Goal: Check status: Check status

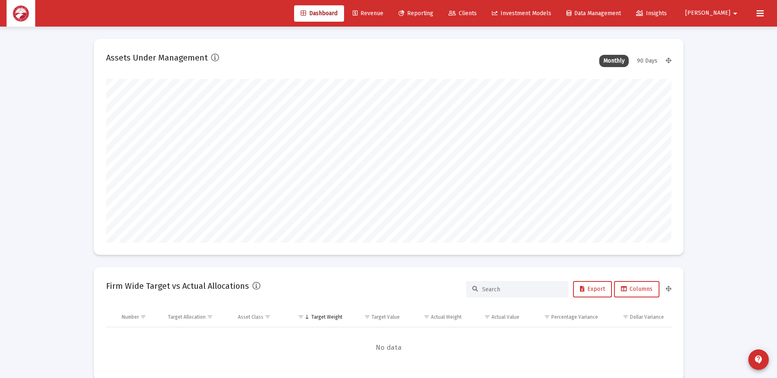
scroll to position [164, 304]
click at [433, 14] on span "Reporting" at bounding box center [415, 13] width 35 height 7
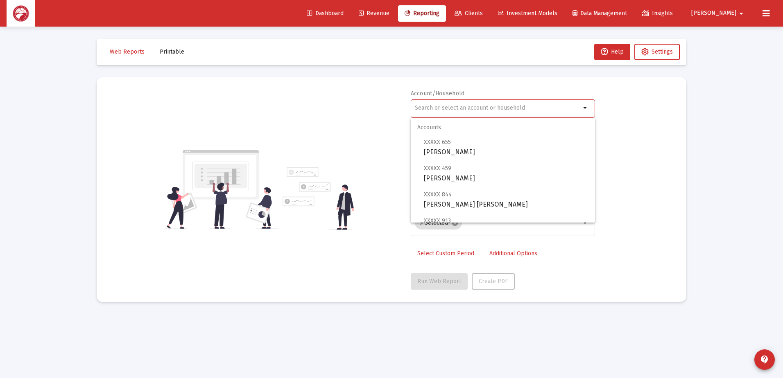
click at [506, 110] on input "text" at bounding box center [498, 108] width 166 height 7
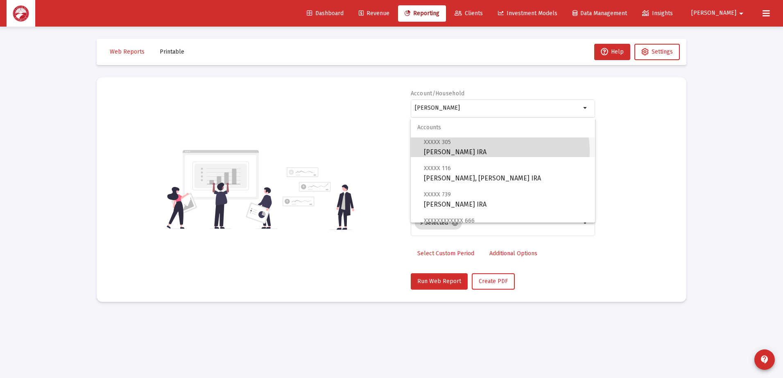
click at [482, 152] on span "XXXXX 305 [PERSON_NAME] IRA" at bounding box center [506, 147] width 165 height 20
type input "[PERSON_NAME] IRA"
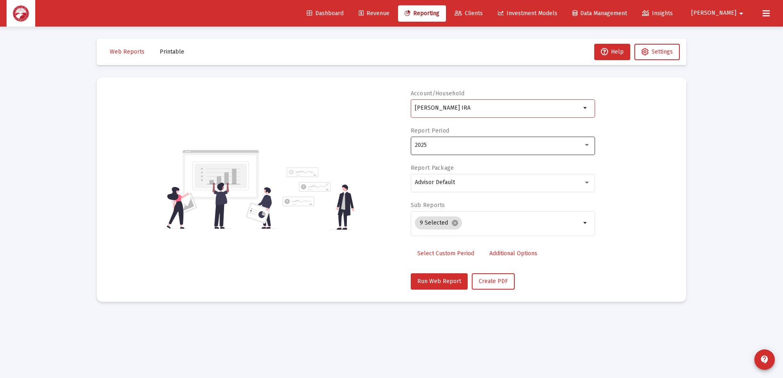
click at [501, 147] on div "2025" at bounding box center [499, 145] width 168 height 7
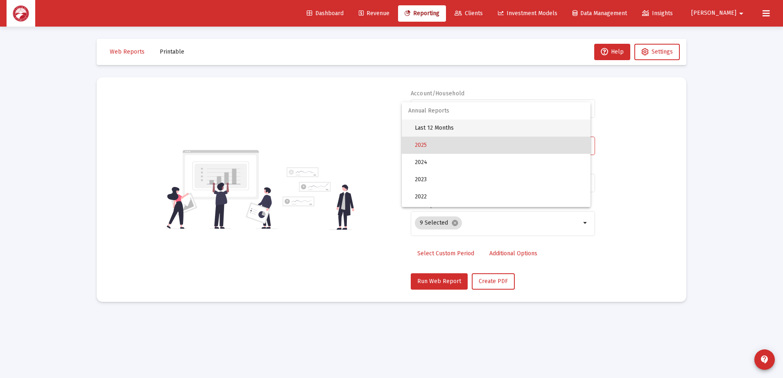
click at [487, 122] on span "Last 12 Months" at bounding box center [499, 128] width 169 height 17
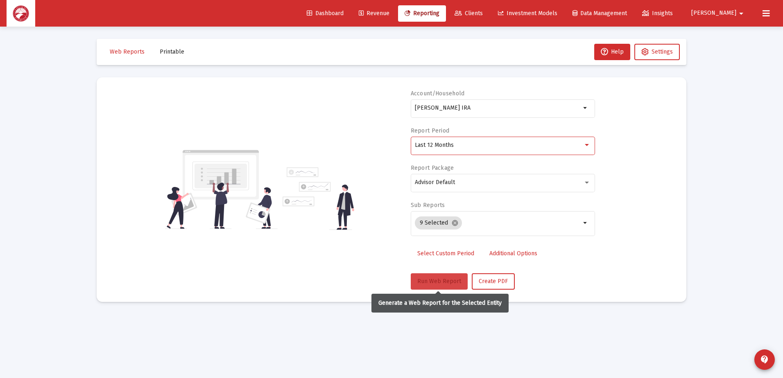
click at [443, 276] on button "Run Web Report" at bounding box center [439, 281] width 57 height 16
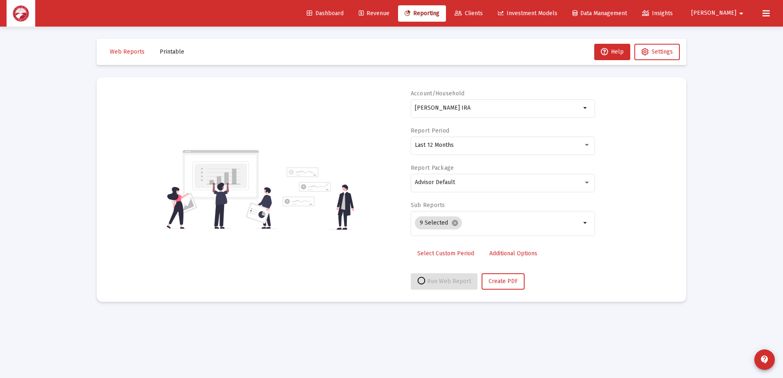
select select "View all"
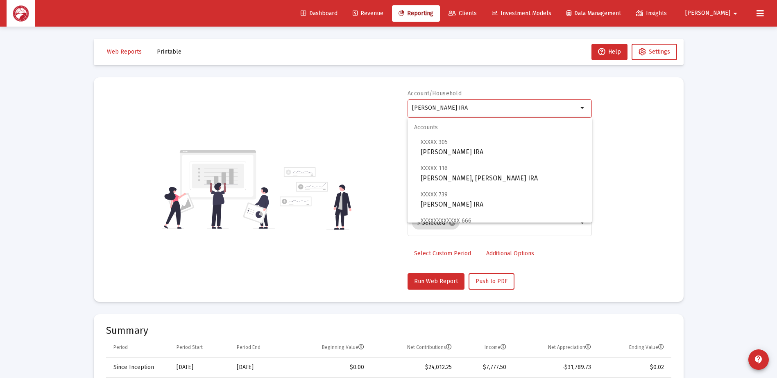
click at [541, 105] on input "[PERSON_NAME] IRA" at bounding box center [495, 108] width 166 height 7
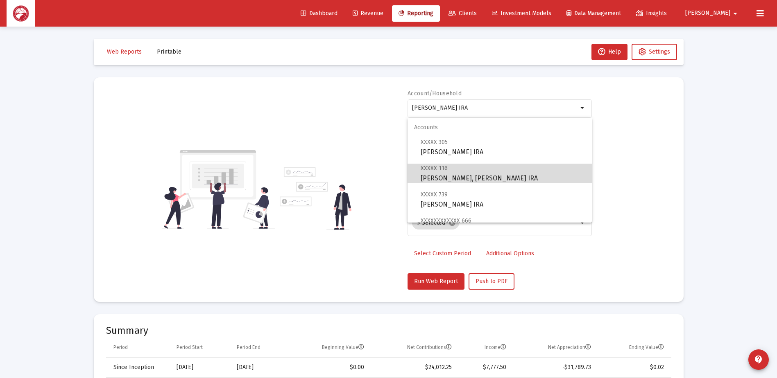
click at [501, 178] on span "XXXXX 116 [PERSON_NAME], [PERSON_NAME] IRA" at bounding box center [502, 173] width 165 height 20
type input "[PERSON_NAME], [PERSON_NAME] IRA"
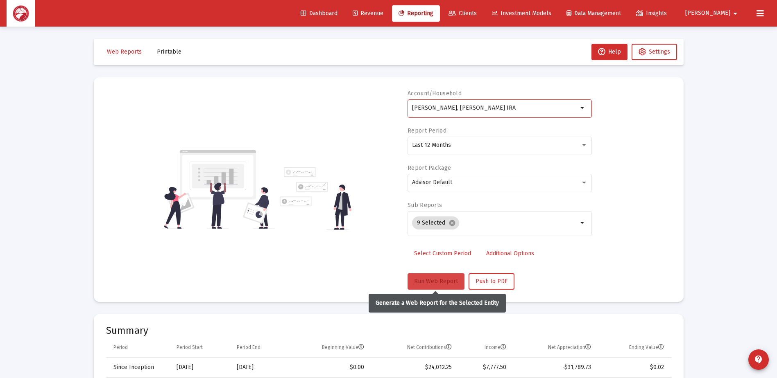
click at [434, 284] on span "Run Web Report" at bounding box center [436, 281] width 44 height 7
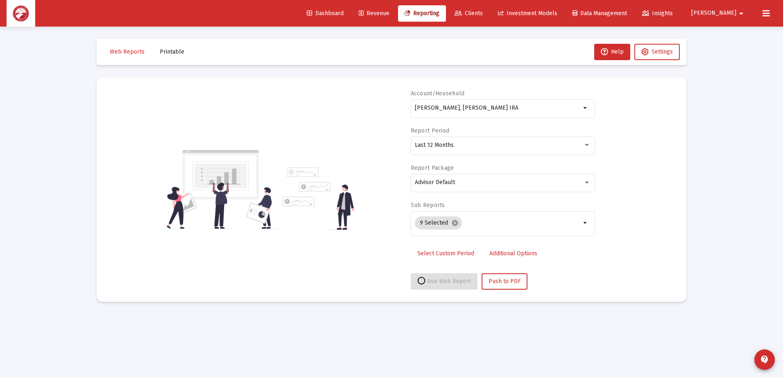
select select "View all"
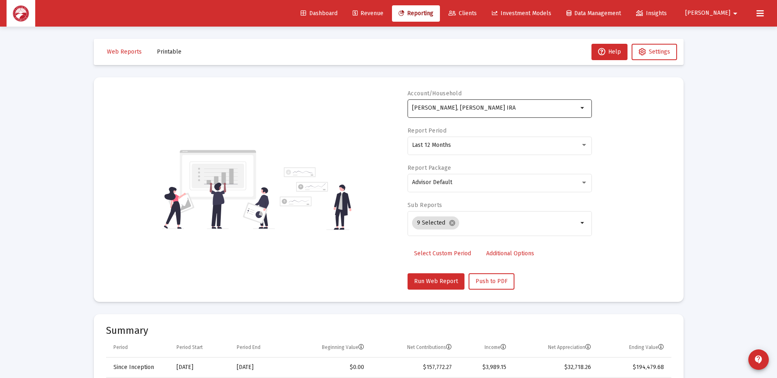
click at [506, 101] on div "[PERSON_NAME], [PERSON_NAME] IRA" at bounding box center [495, 108] width 166 height 20
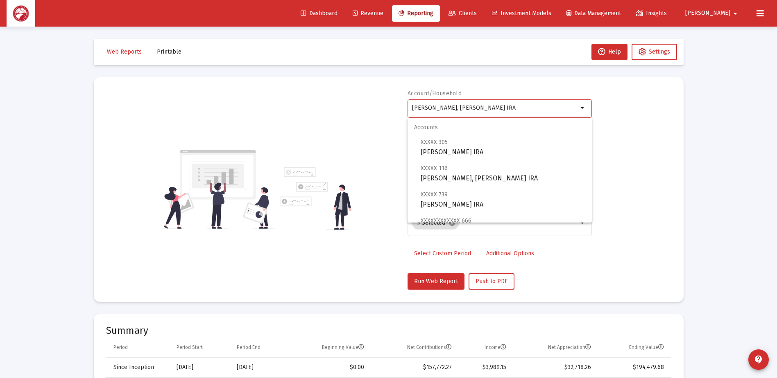
click at [506, 108] on input "[PERSON_NAME], [PERSON_NAME] IRA" at bounding box center [495, 108] width 166 height 7
click at [478, 200] on span "XXXXX 739 [PERSON_NAME] IRA" at bounding box center [502, 200] width 165 height 20
type input "[PERSON_NAME] IRA"
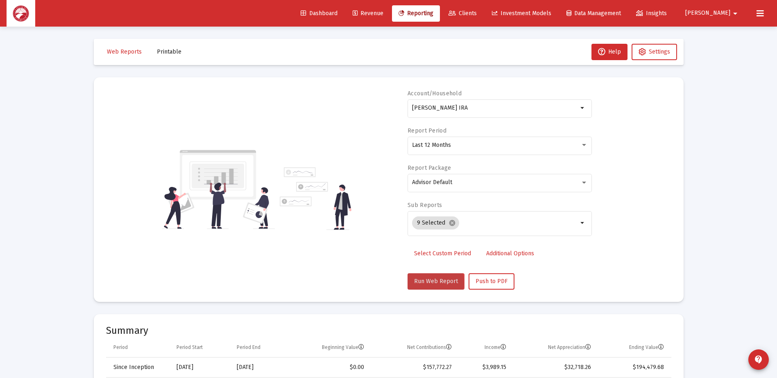
click at [427, 283] on span "Run Web Report" at bounding box center [436, 281] width 44 height 7
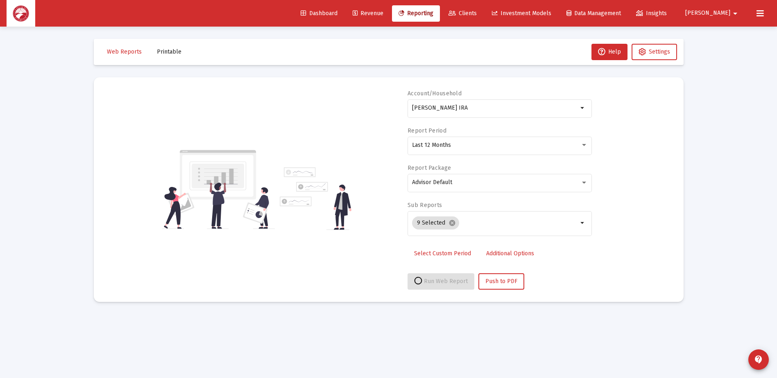
select select "View all"
